Goal: Check status: Check status

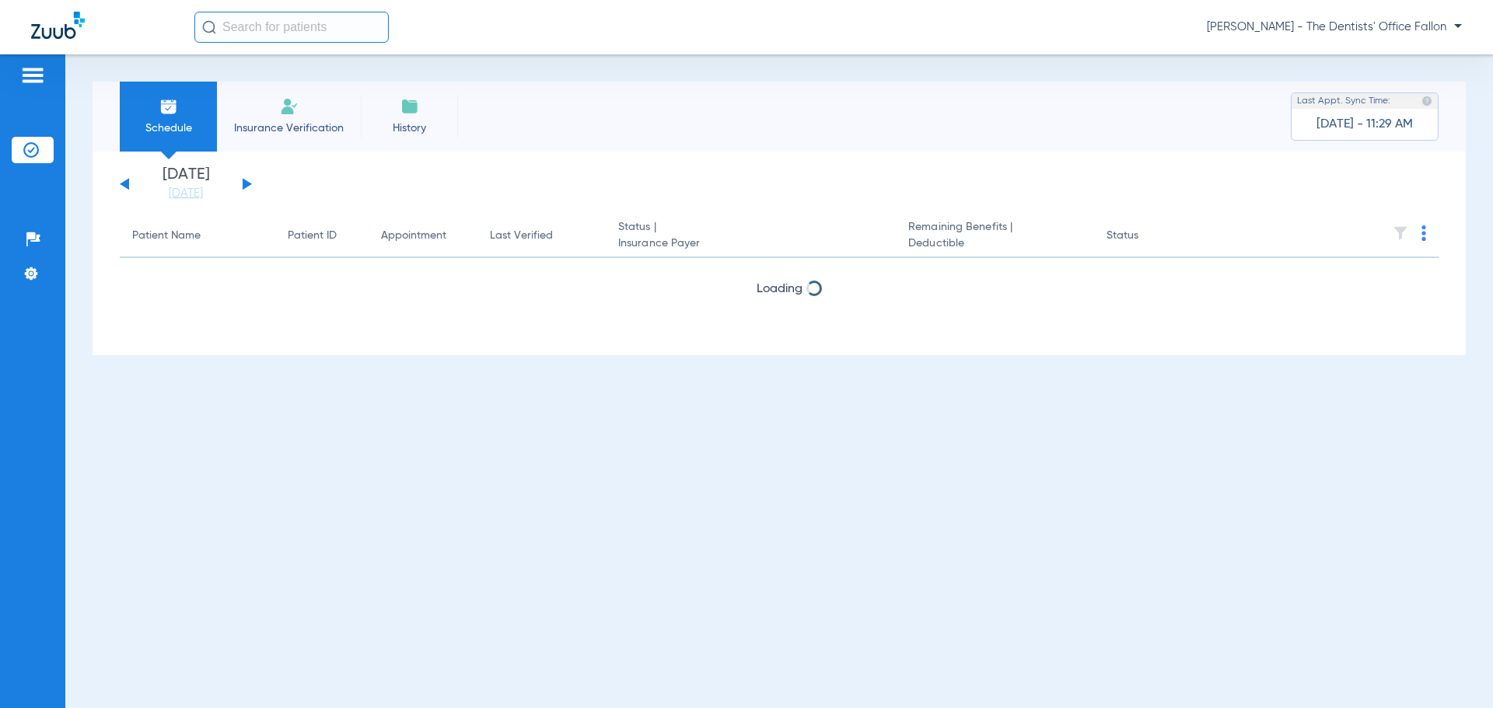
click at [243, 181] on button at bounding box center [247, 184] width 9 height 12
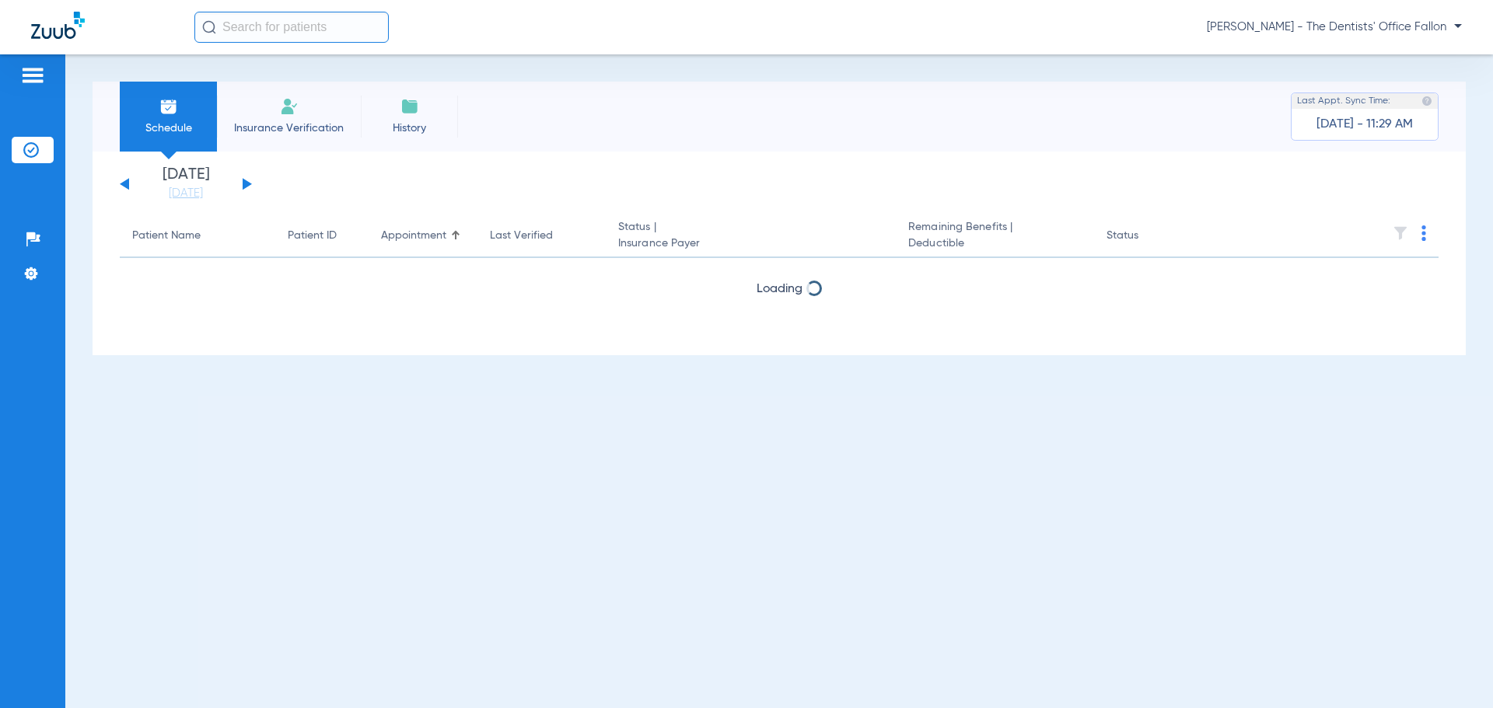
click at [243, 181] on button at bounding box center [247, 184] width 9 height 12
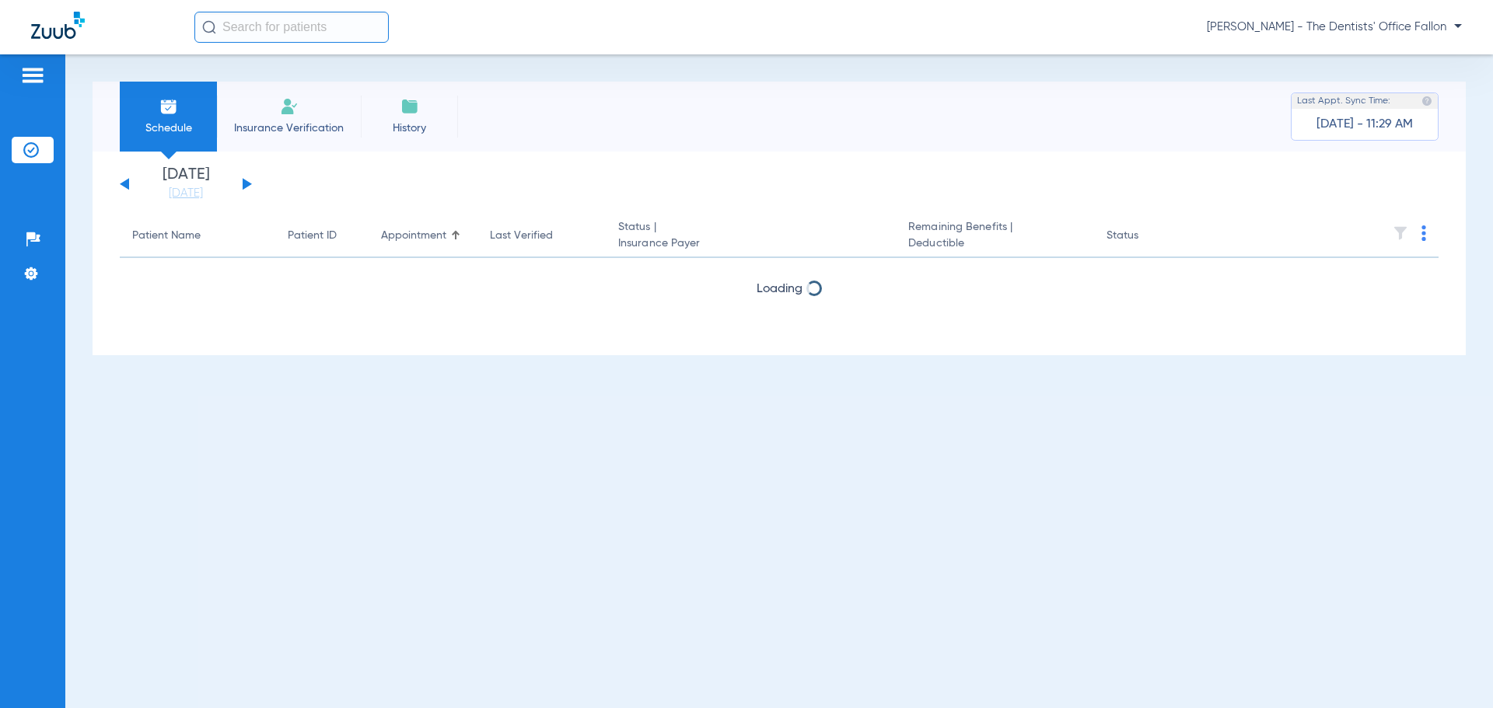
click at [243, 181] on button at bounding box center [247, 184] width 9 height 12
click at [128, 182] on button at bounding box center [124, 184] width 9 height 12
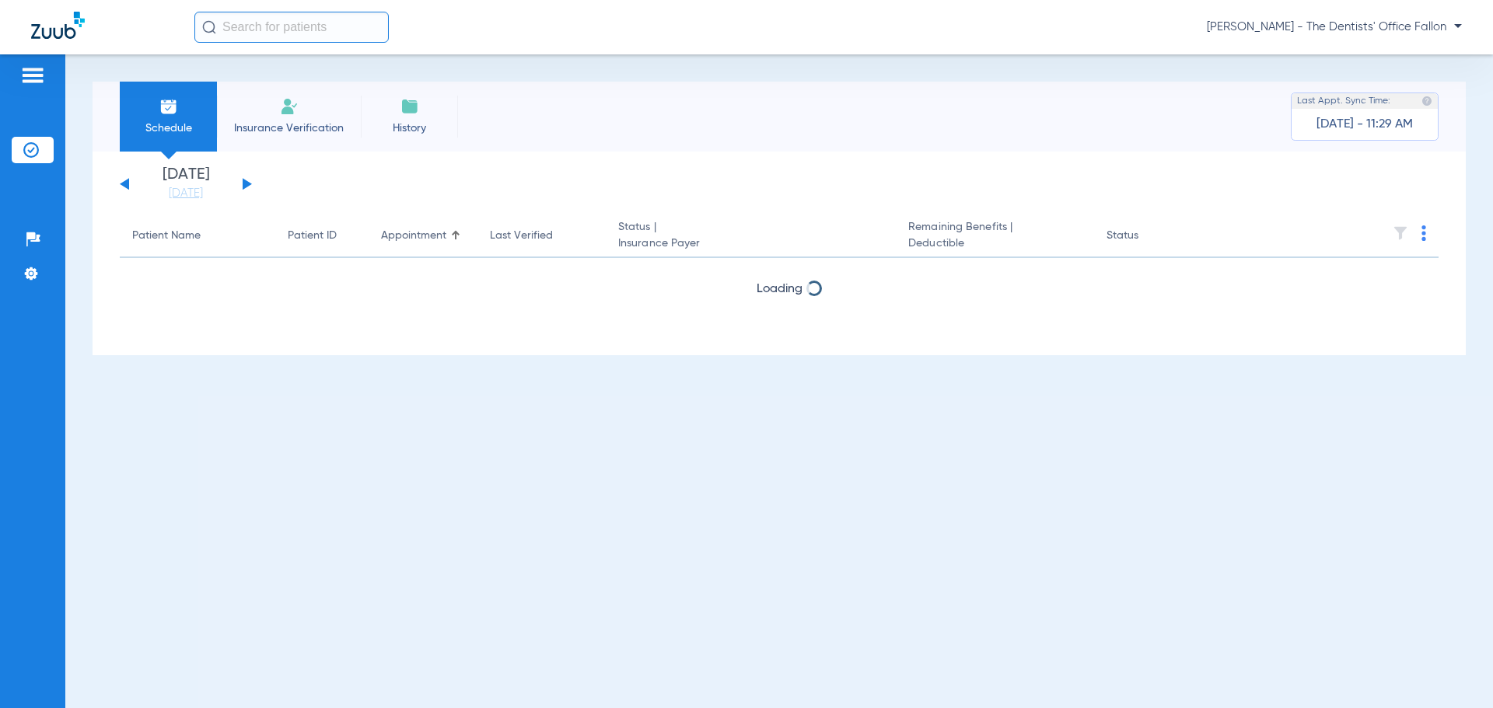
click at [128, 182] on button at bounding box center [124, 184] width 9 height 12
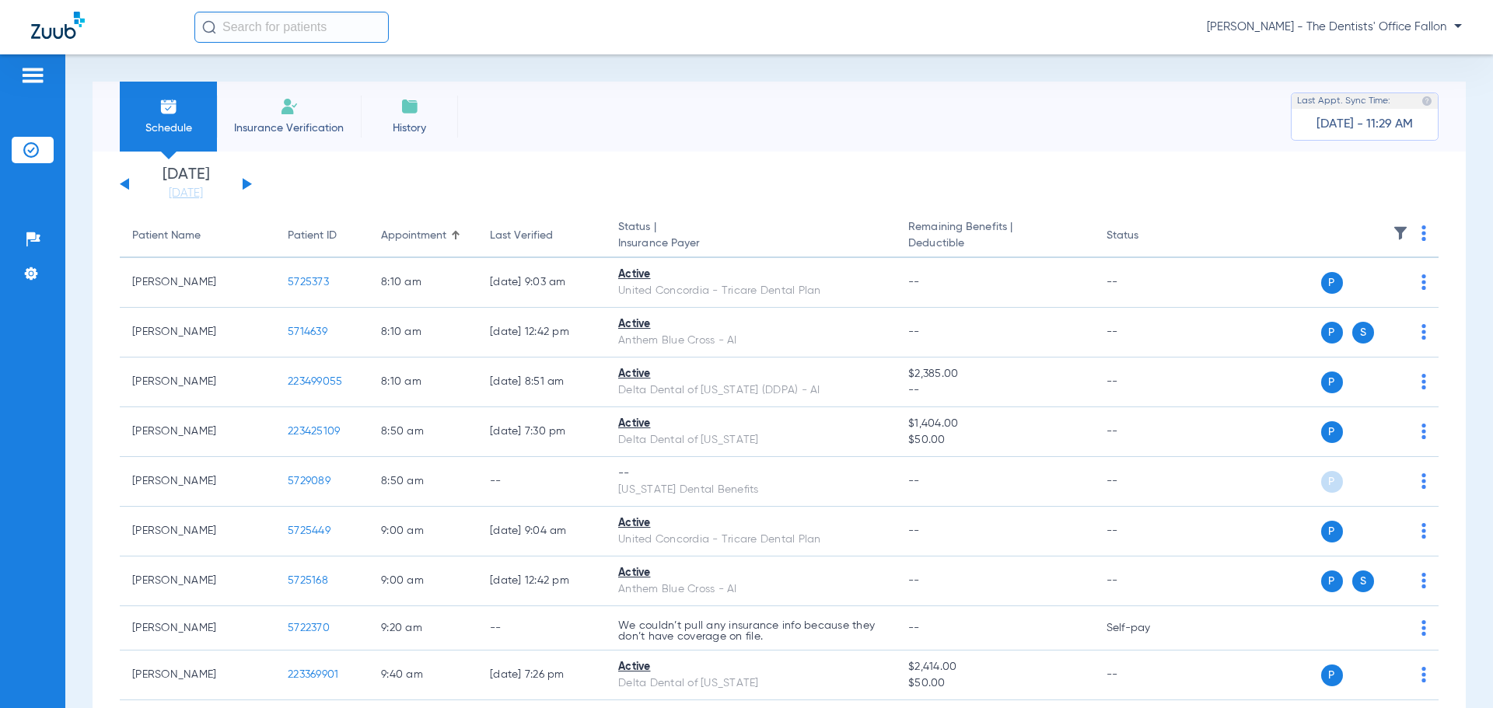
click at [128, 182] on button at bounding box center [124, 184] width 9 height 12
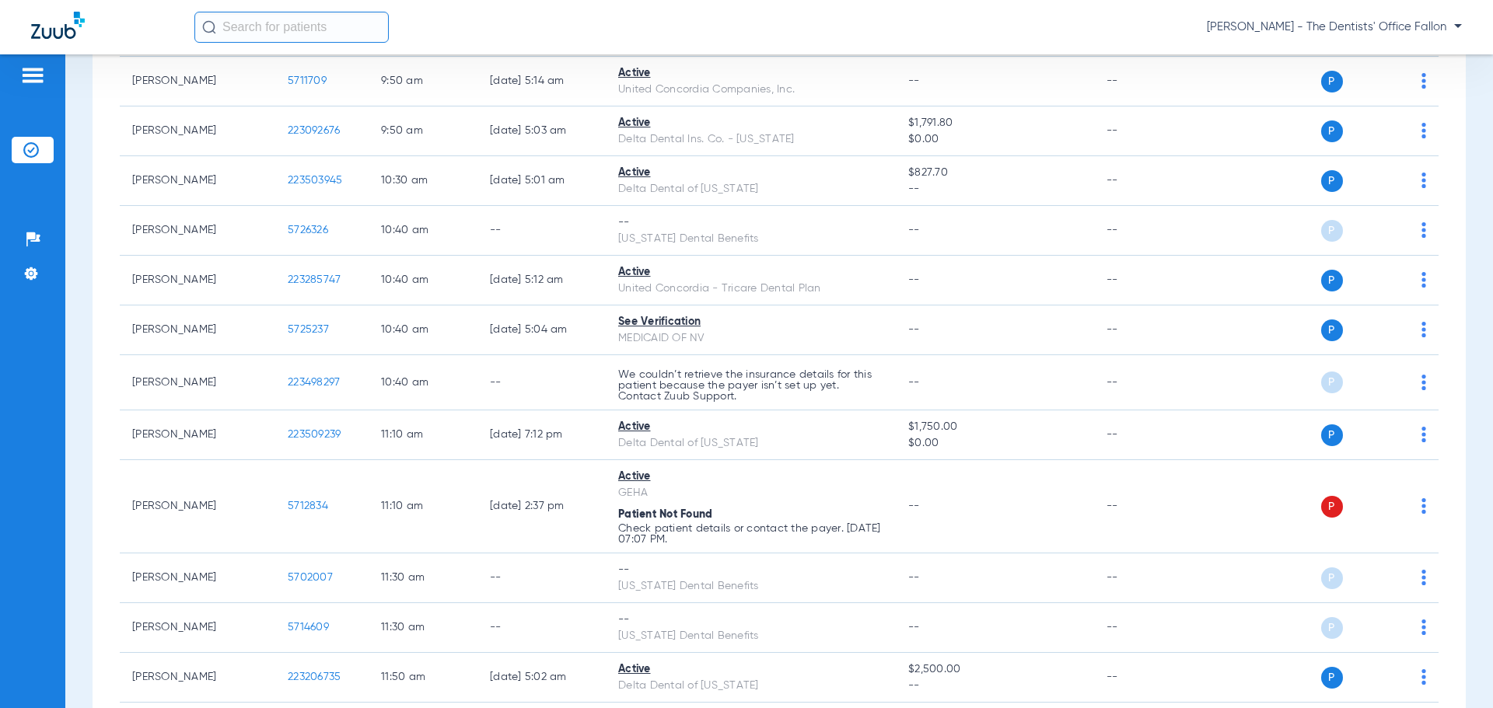
scroll to position [933, 0]
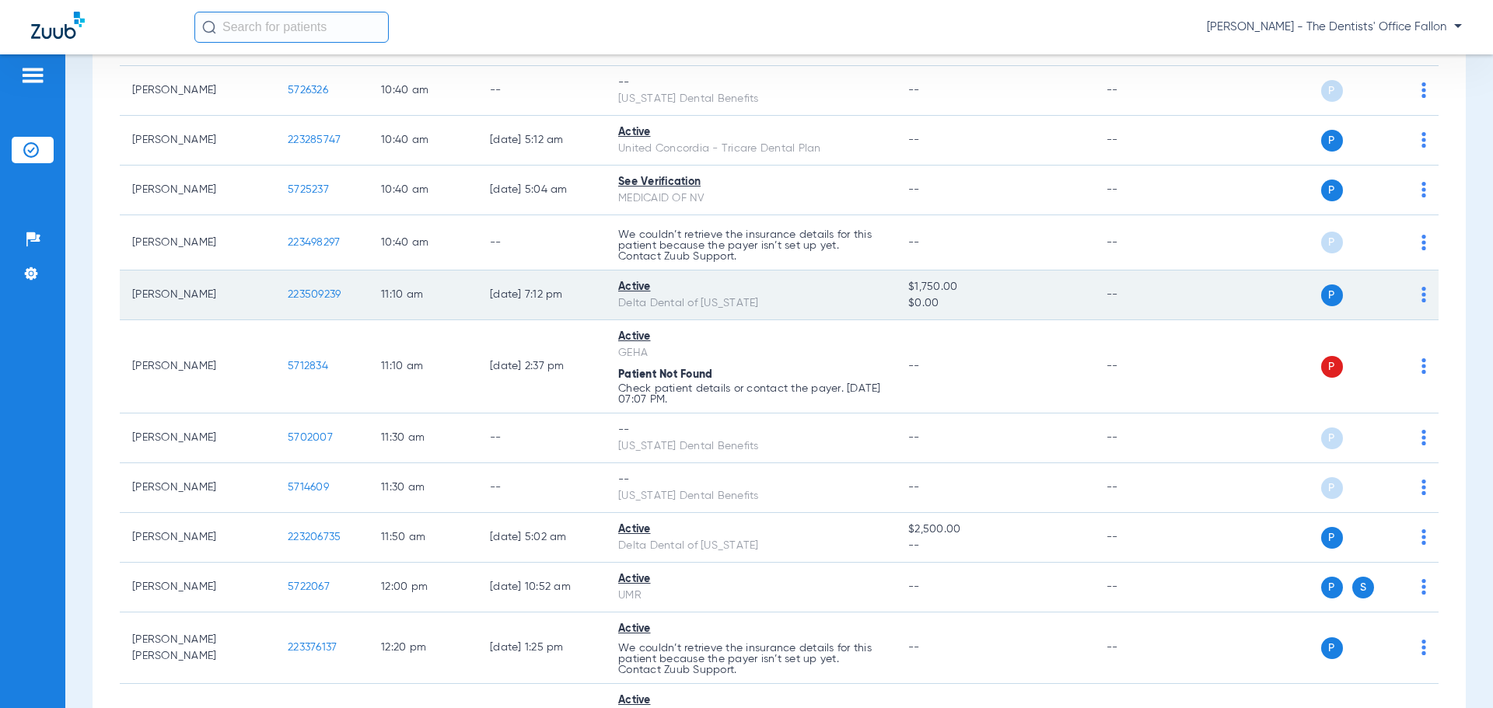
click at [1421, 295] on img at bounding box center [1423, 295] width 5 height 16
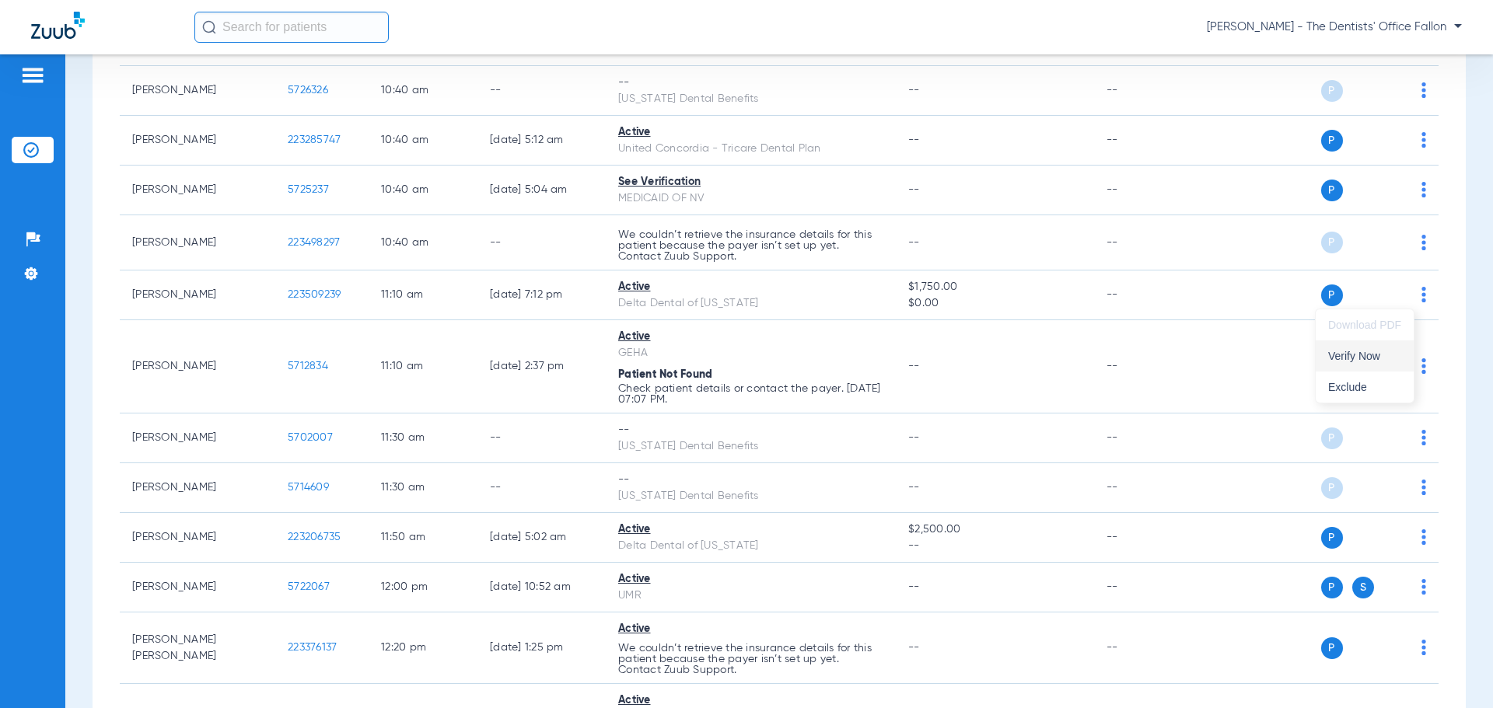
click at [1346, 356] on span "Verify Now" at bounding box center [1364, 356] width 73 height 11
